Goal: Transaction & Acquisition: Purchase product/service

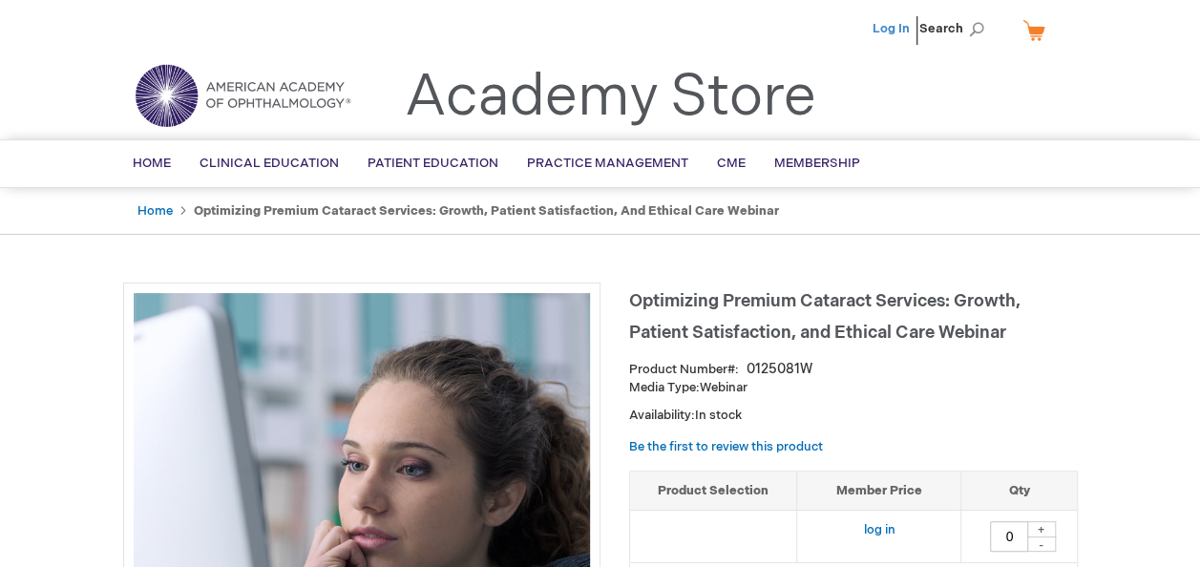
click at [885, 29] on link "Log In" at bounding box center [890, 28] width 37 height 15
click at [923, 399] on div "Media Type: Webinar Availability: In stock" at bounding box center [853, 401] width 449 height 45
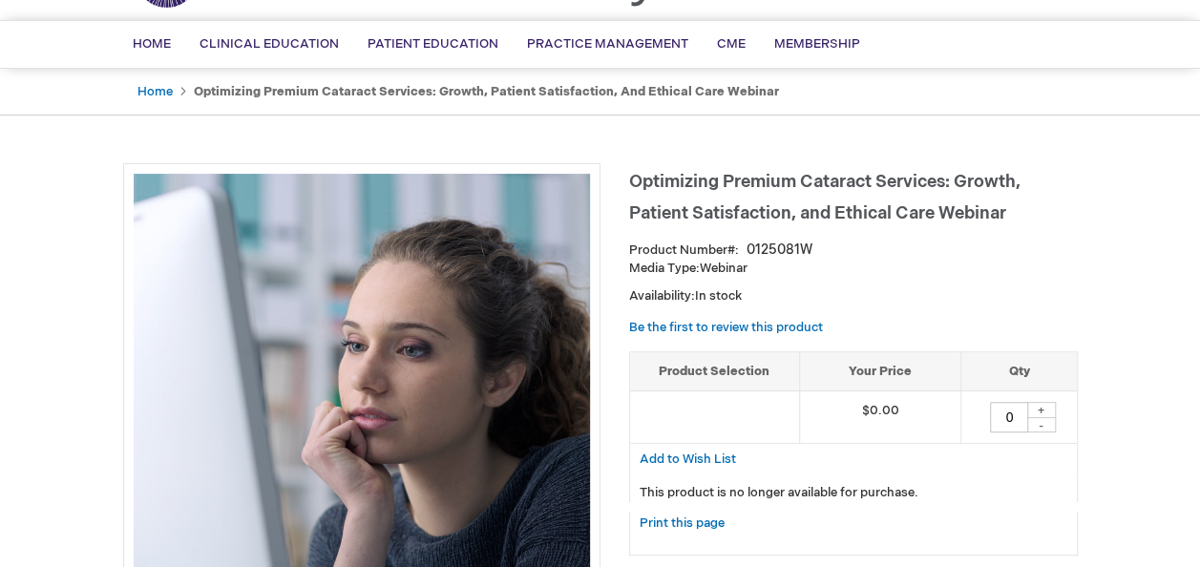
scroll to position [153, 0]
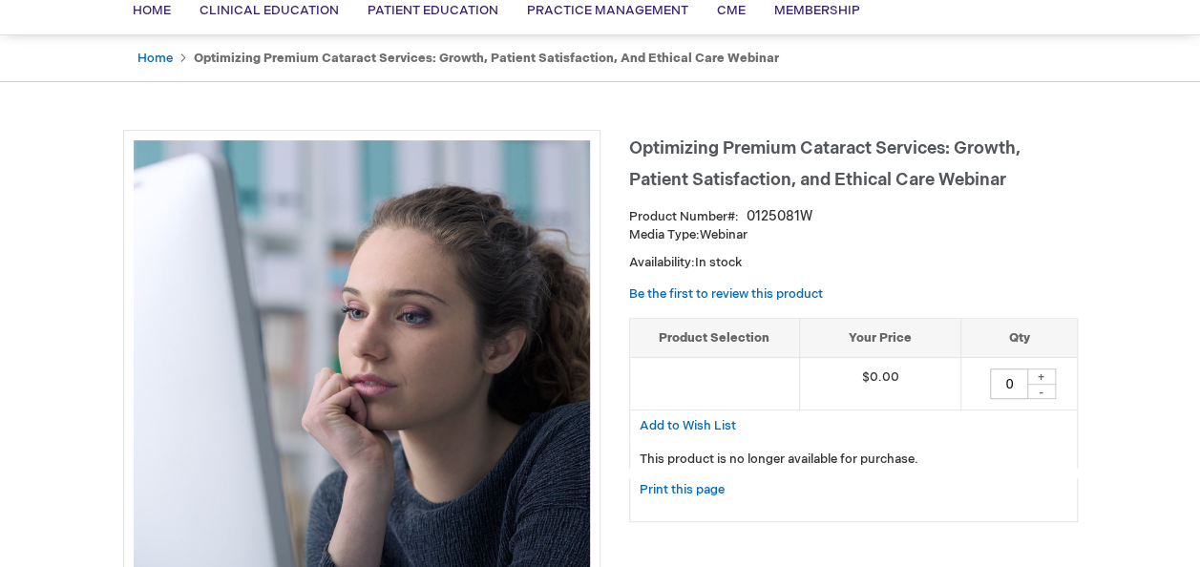
click at [1042, 370] on div "+" at bounding box center [1041, 376] width 29 height 16
type input "1"
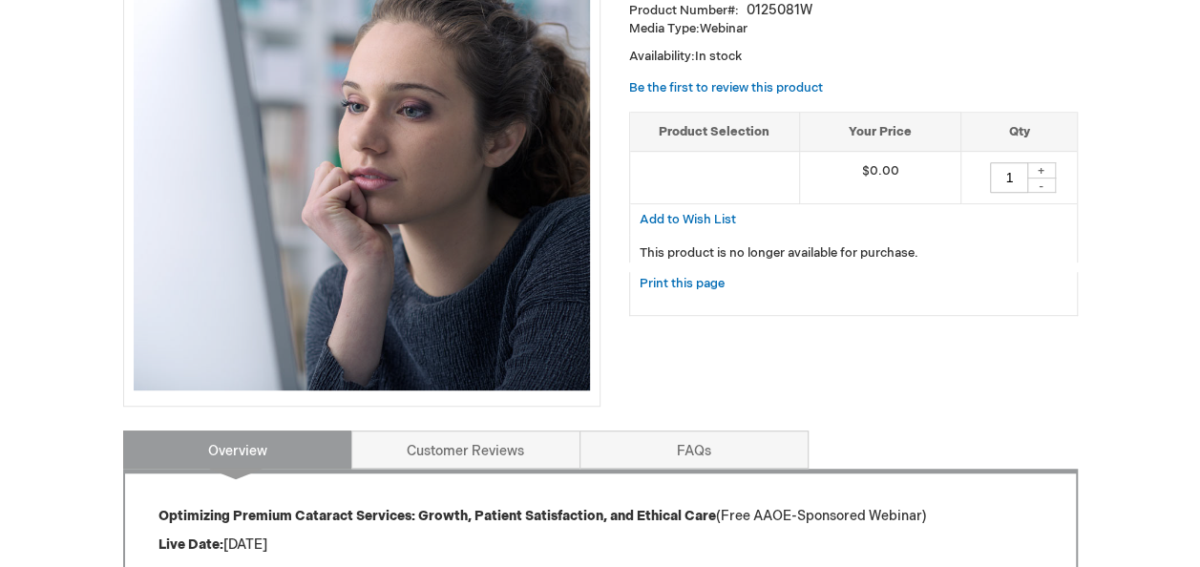
scroll to position [361, 0]
